Goal: Transaction & Acquisition: Purchase product/service

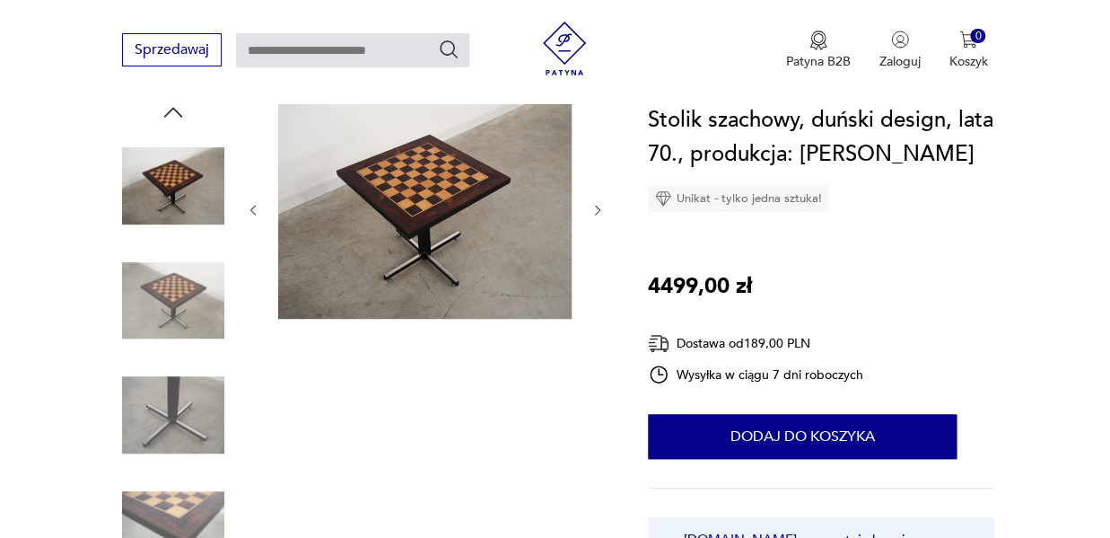
click at [434, 232] on img at bounding box center [425, 209] width 294 height 220
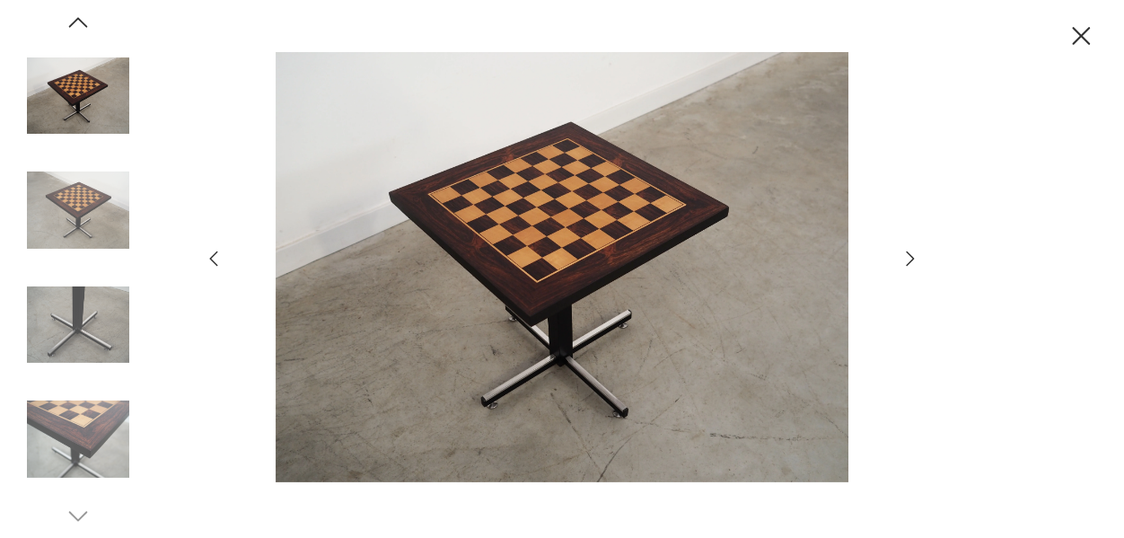
click at [536, 226] on img at bounding box center [561, 267] width 639 height 430
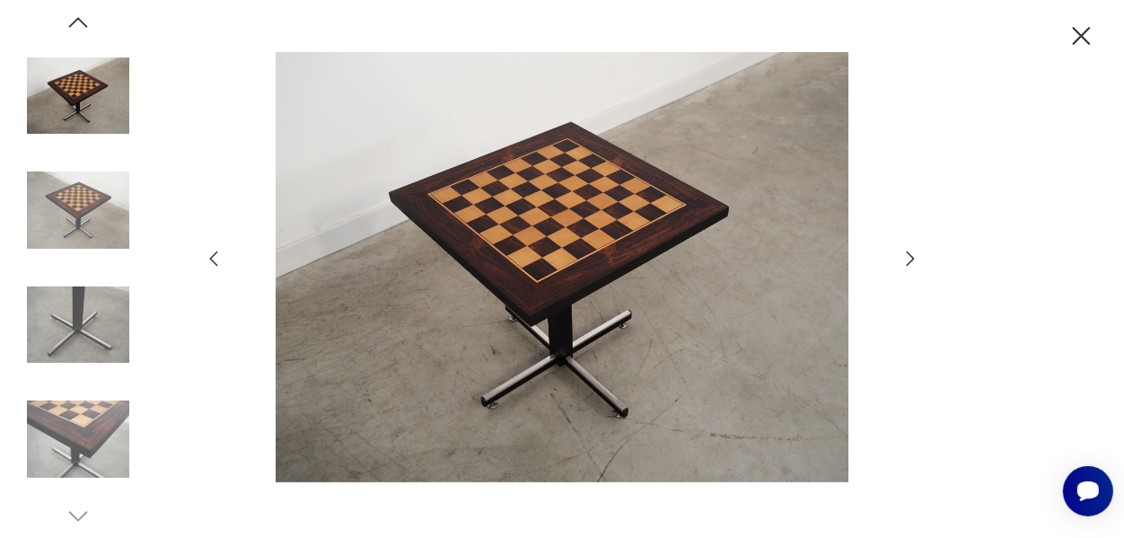
click at [909, 262] on icon "button" at bounding box center [911, 257] width 8 height 14
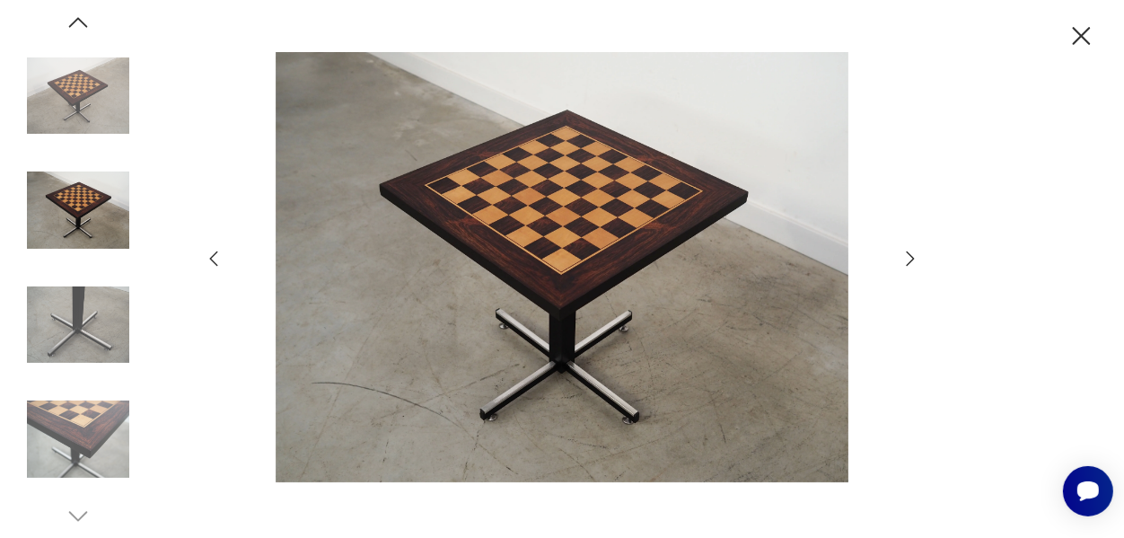
click at [909, 262] on icon "button" at bounding box center [911, 257] width 8 height 14
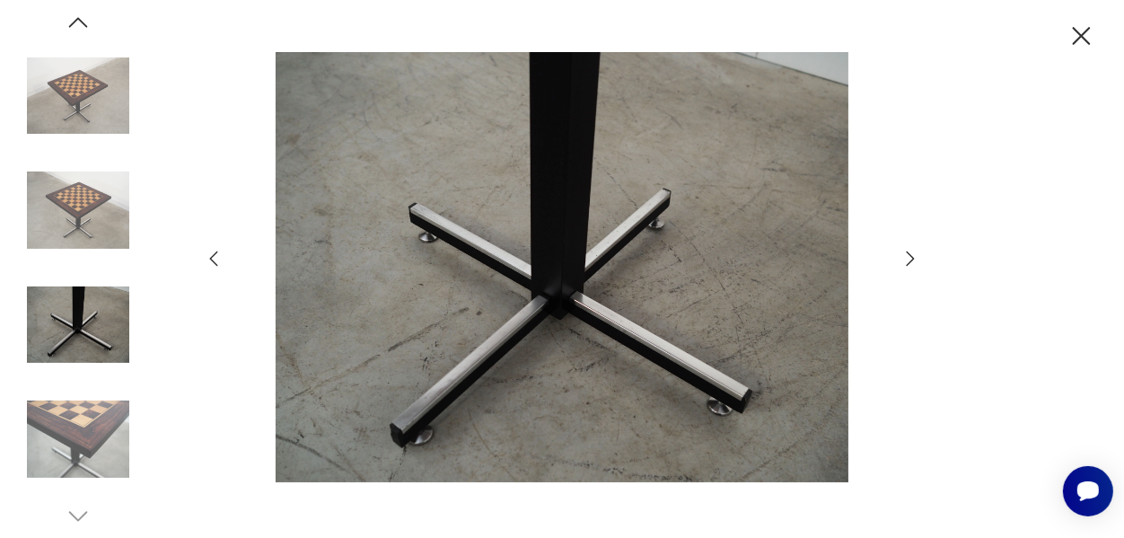
click at [909, 262] on icon "button" at bounding box center [911, 257] width 8 height 14
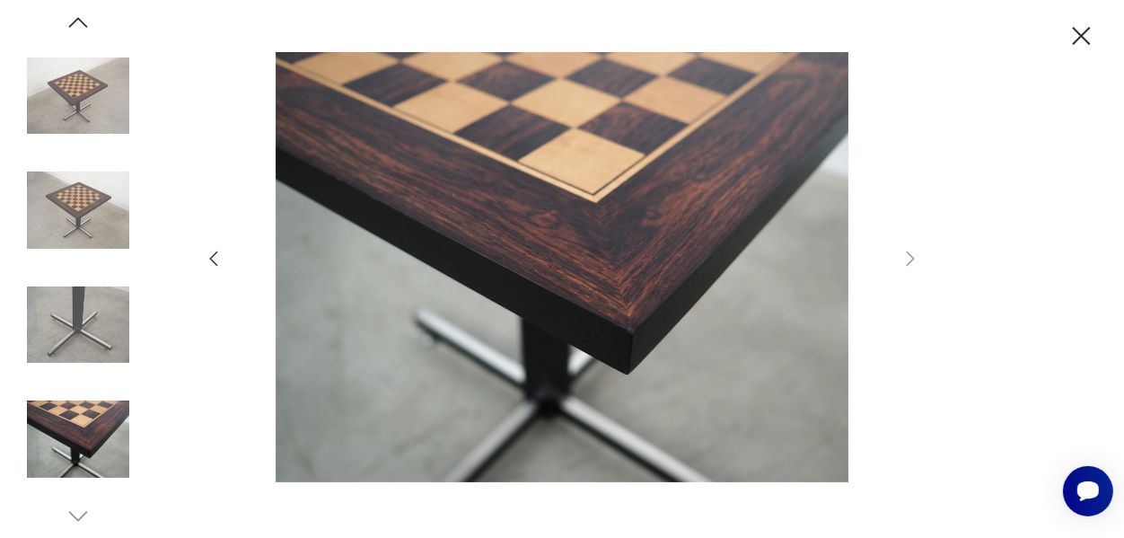
click at [215, 252] on icon "button" at bounding box center [214, 257] width 8 height 15
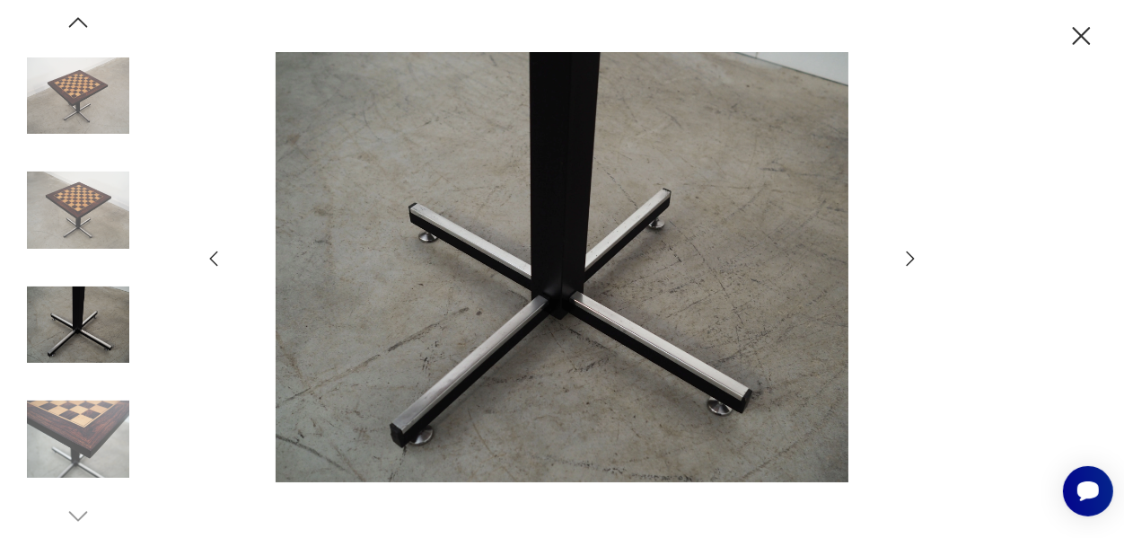
click at [215, 252] on icon "button" at bounding box center [214, 257] width 8 height 15
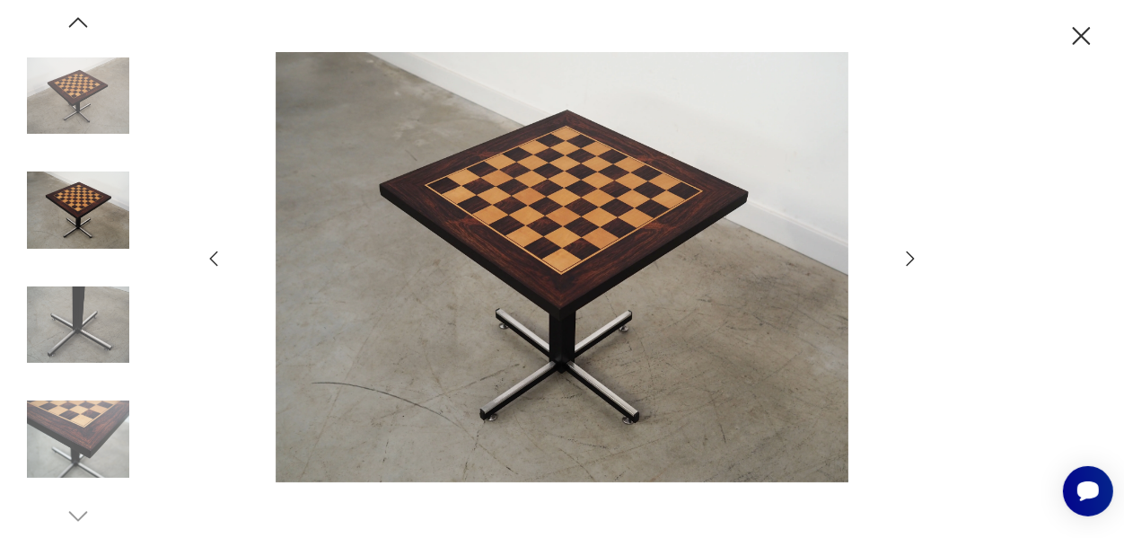
click at [215, 252] on icon "button" at bounding box center [214, 257] width 8 height 15
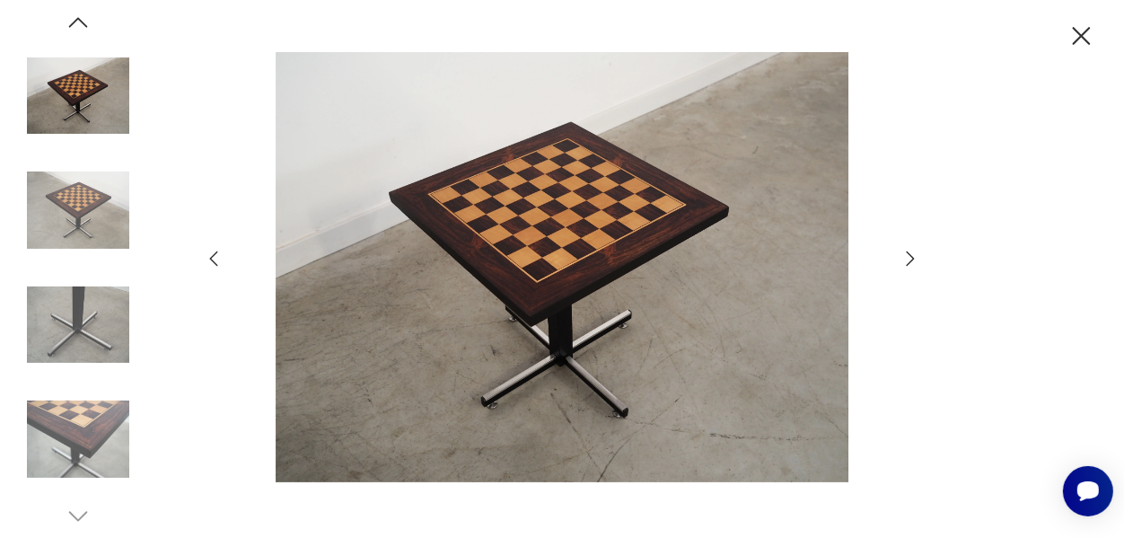
click at [215, 252] on icon "button" at bounding box center [214, 257] width 8 height 15
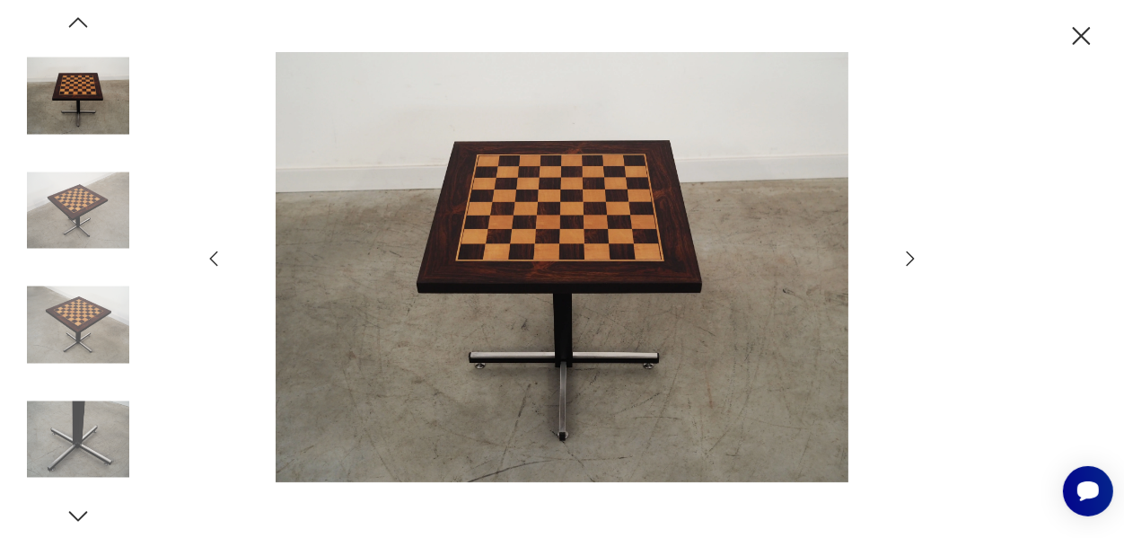
click at [215, 252] on icon "button" at bounding box center [214, 257] width 8 height 15
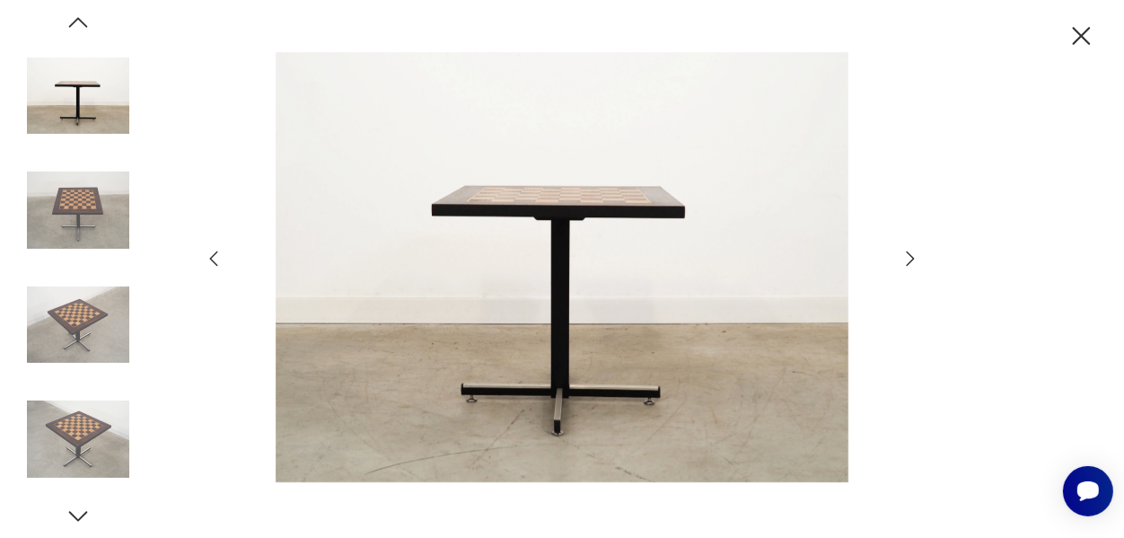
click at [215, 252] on icon "button" at bounding box center [214, 257] width 8 height 15
